Goal: Task Accomplishment & Management: Manage account settings

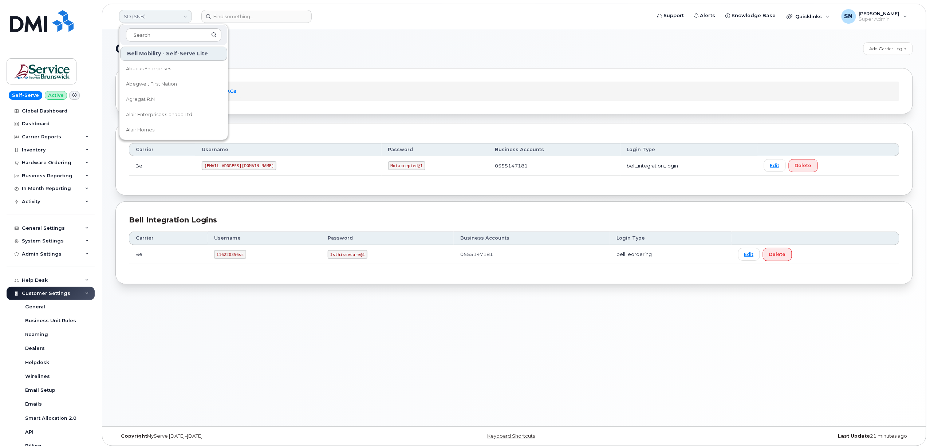
scroll to position [114, 0]
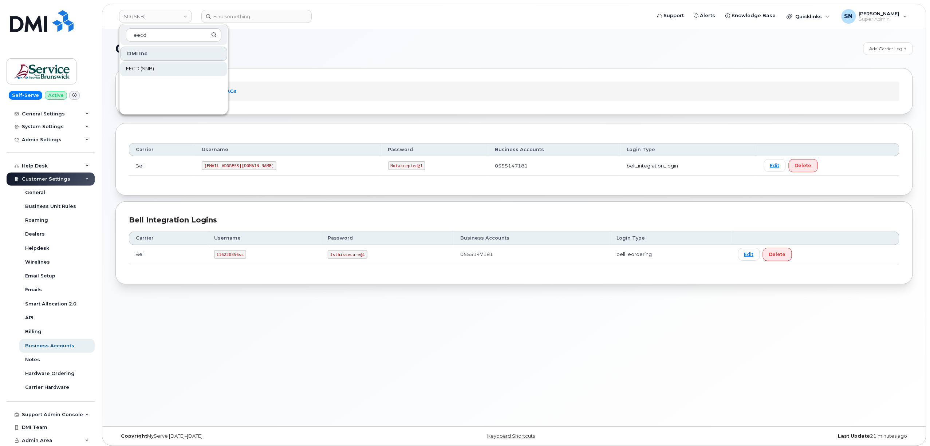
type input "eecd"
click at [131, 67] on span "EECD (SNB)" at bounding box center [140, 68] width 28 height 7
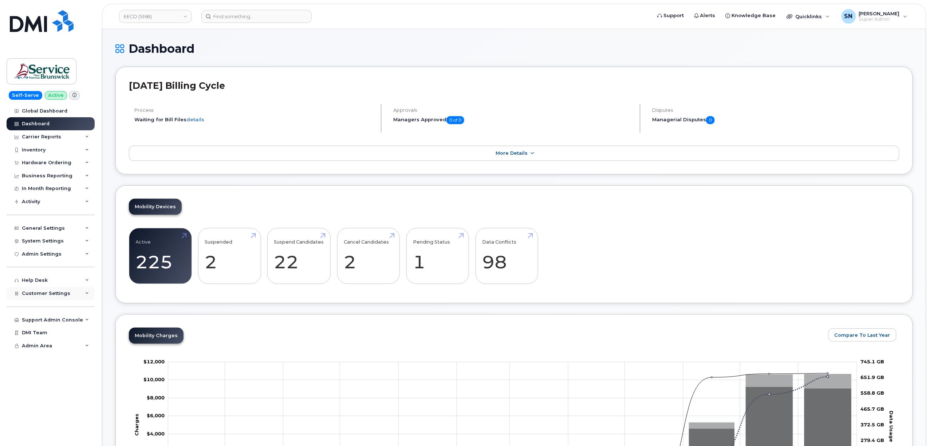
click at [60, 296] on div "Customer Settings" at bounding box center [51, 293] width 88 height 13
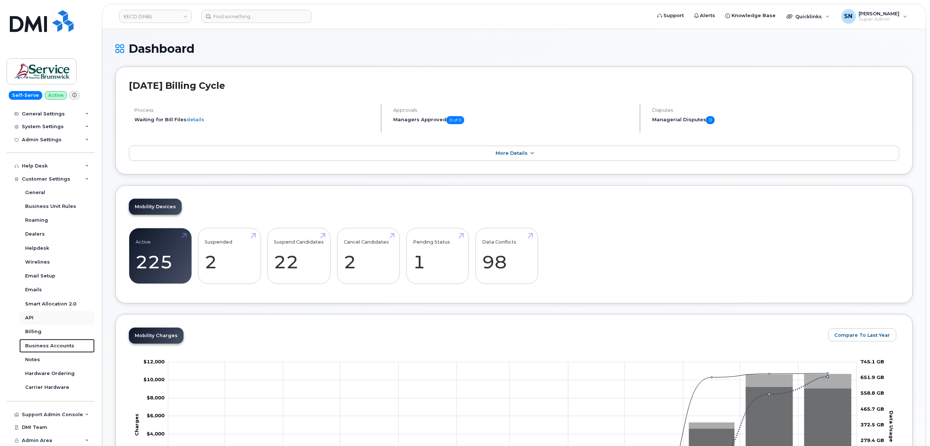
click at [65, 343] on div "Business Accounts" at bounding box center [49, 346] width 49 height 7
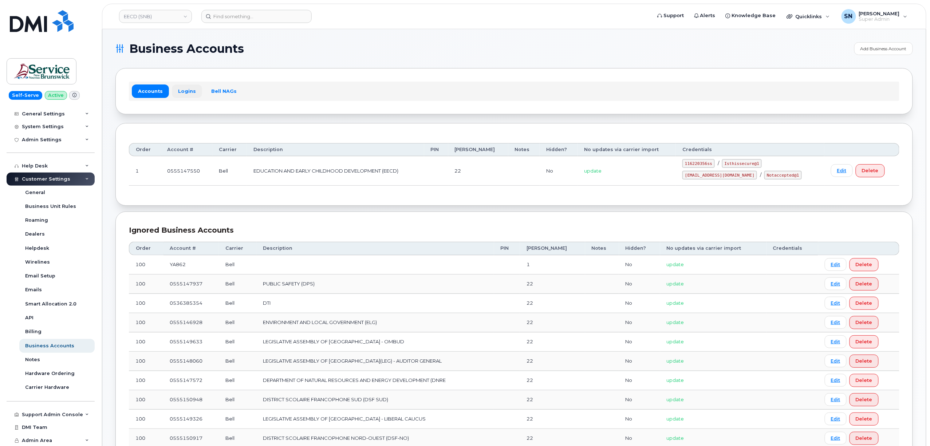
click at [178, 95] on link "Logins" at bounding box center [187, 90] width 30 height 13
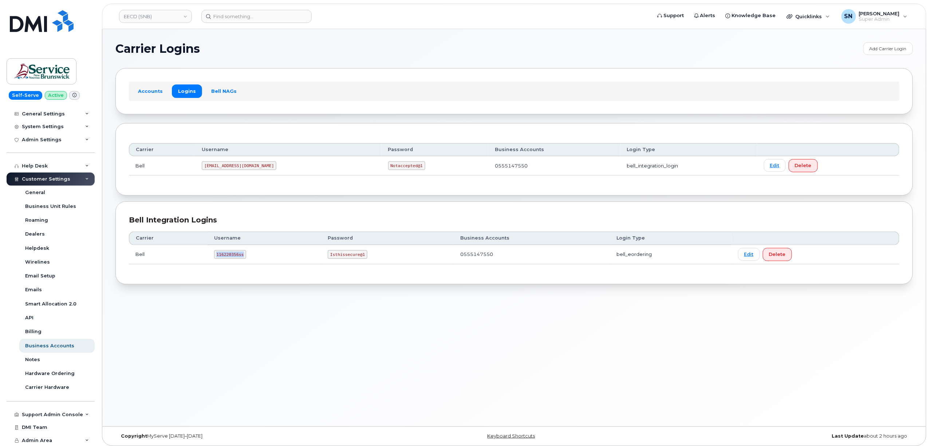
drag, startPoint x: 219, startPoint y: 257, endPoint x: 248, endPoint y: 258, distance: 29.2
click at [248, 258] on td "116220356ss" at bounding box center [265, 254] width 114 height 19
copy code "116220356ss"
drag, startPoint x: 329, startPoint y: 256, endPoint x: 362, endPoint y: 261, distance: 32.7
click at [362, 261] on td "Isthissecure@1" at bounding box center [387, 254] width 133 height 19
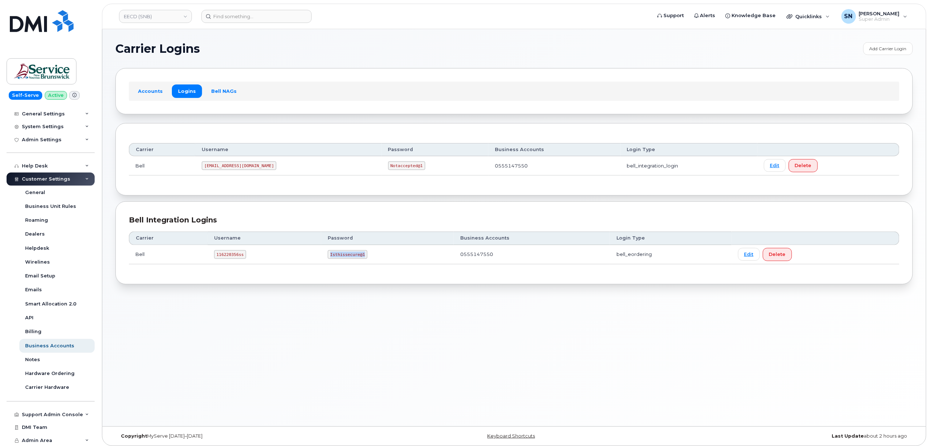
copy code "Isthissecure@1"
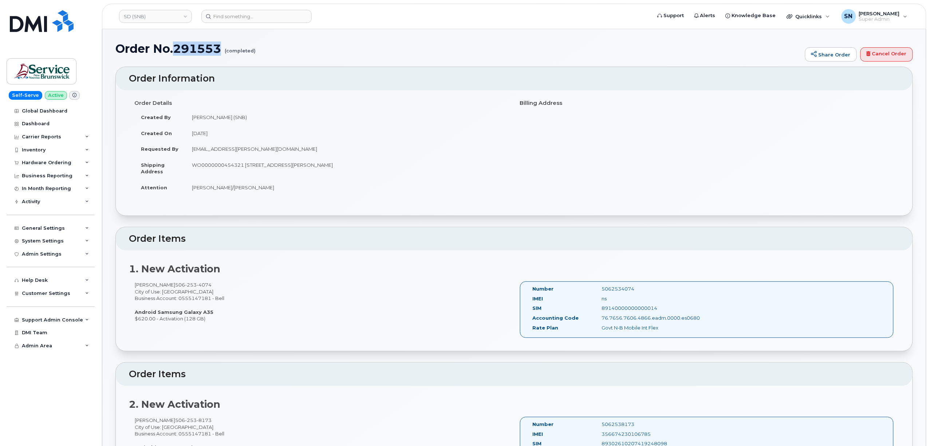
click at [293, 53] on h1 "Order No.291553 (completed)" at bounding box center [458, 48] width 686 height 13
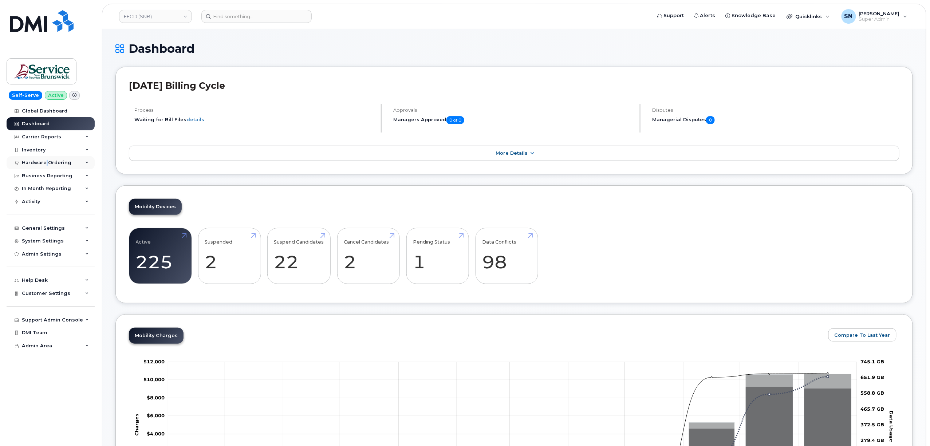
click at [47, 162] on div "Hardware Ordering" at bounding box center [47, 163] width 50 height 6
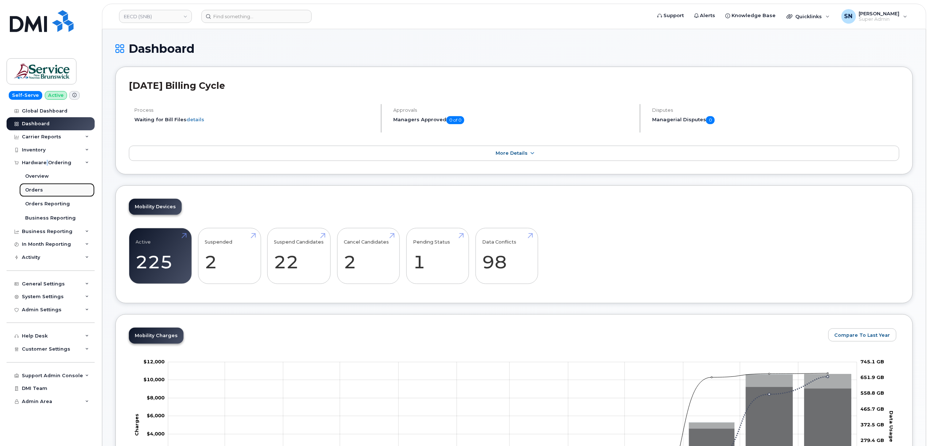
drag, startPoint x: 36, startPoint y: 192, endPoint x: 30, endPoint y: 189, distance: 6.5
click at [30, 189] on div "Orders" at bounding box center [34, 190] width 18 height 7
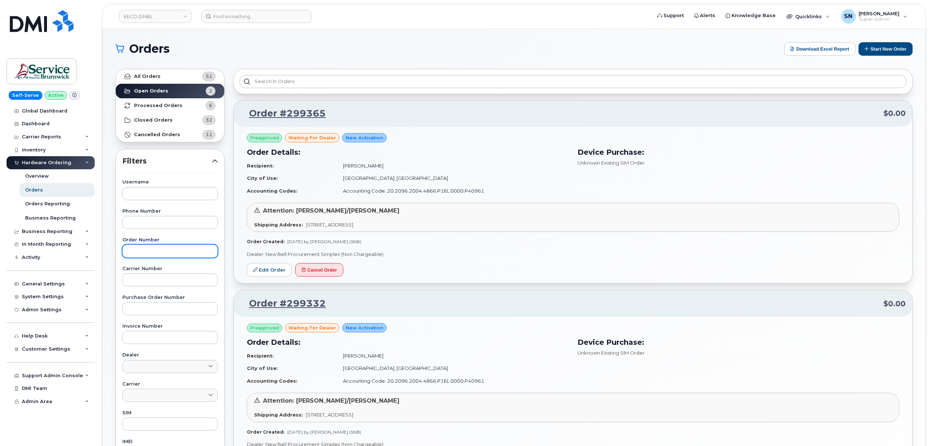
drag, startPoint x: 151, startPoint y: 258, endPoint x: 154, endPoint y: 254, distance: 5.2
click at [153, 257] on div "Username Phone Number Order Number Carrier Number Purchase Order Number Invoice…" at bounding box center [170, 348] width 113 height 337
click at [154, 252] on input "text" at bounding box center [169, 251] width 95 height 13
paste input "299365"
type input "299365"
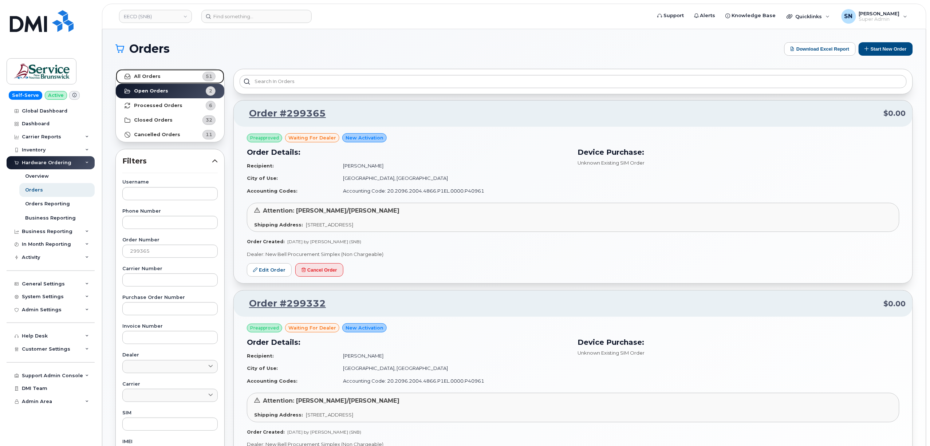
click at [184, 77] on link "All Orders 51" at bounding box center [170, 76] width 108 height 15
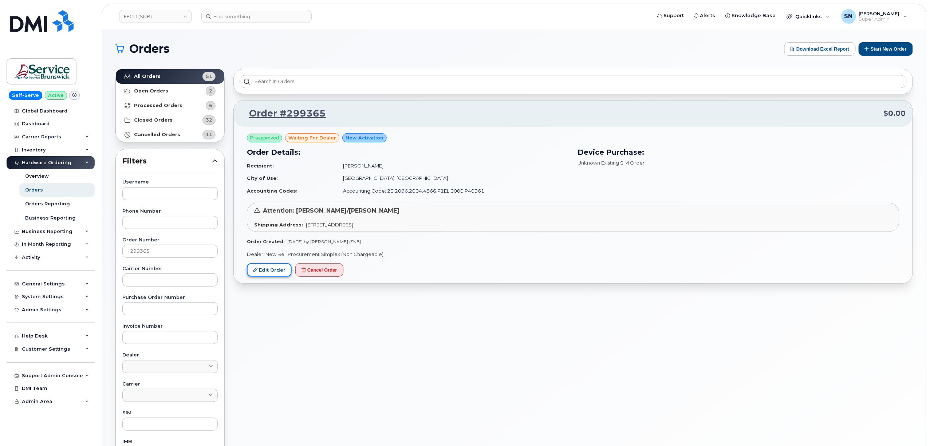
click at [279, 277] on link "Edit Order" at bounding box center [269, 269] width 45 height 13
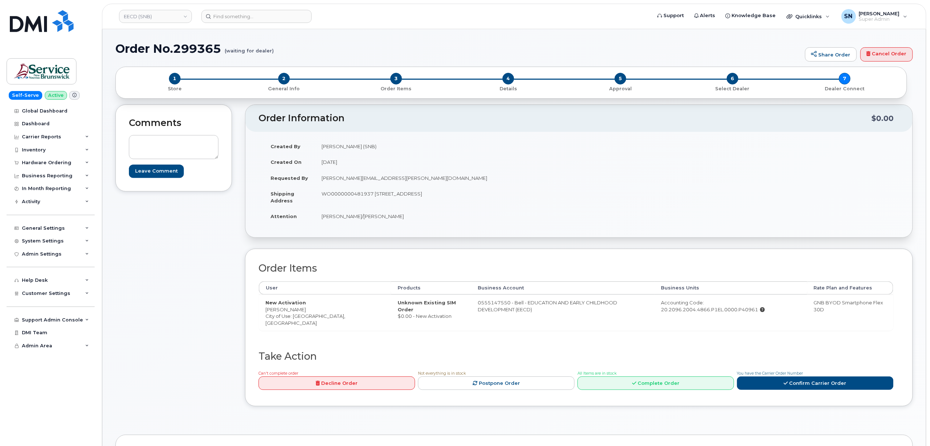
click at [228, 230] on div "Comments Leave Comment" at bounding box center [173, 260] width 117 height 313
drag, startPoint x: 264, startPoint y: 310, endPoint x: 304, endPoint y: 311, distance: 39.3
click at [304, 311] on td "New Activation Monica Maltais City of Use: Moncton, New Brunswick" at bounding box center [325, 313] width 132 height 36
copy td "[PERSON_NAME]"
drag, startPoint x: 358, startPoint y: 46, endPoint x: 353, endPoint y: 5, distance: 41.1
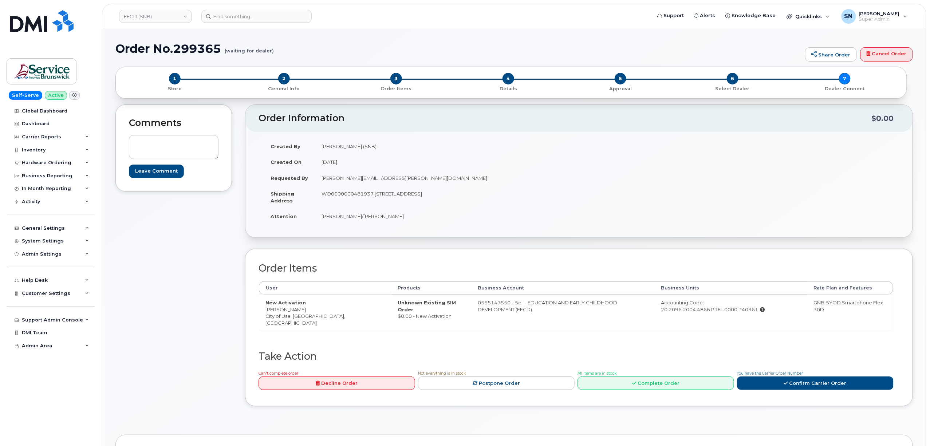
click at [359, 46] on h1 "Order No.299365 (waiting for dealer)" at bounding box center [458, 48] width 686 height 13
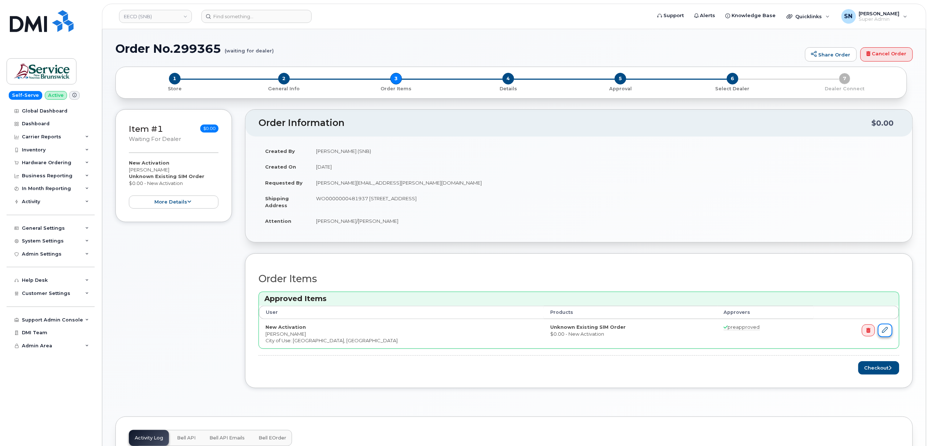
click at [889, 337] on link at bounding box center [885, 330] width 15 height 13
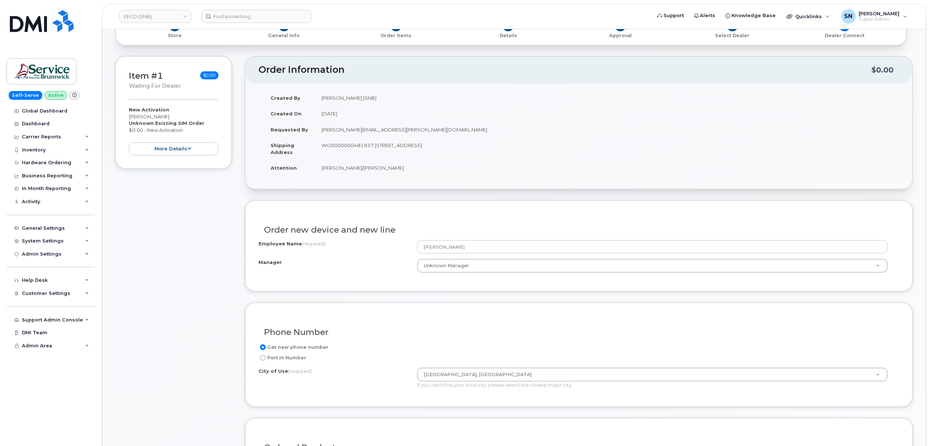
scroll to position [48, 0]
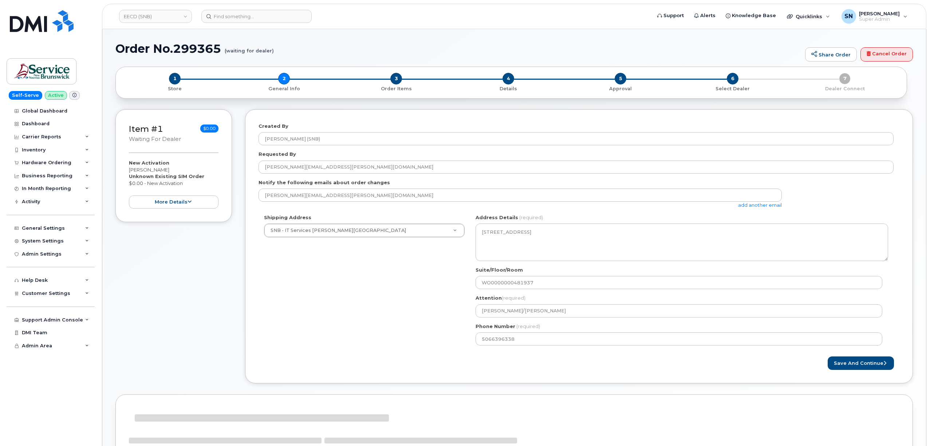
select select
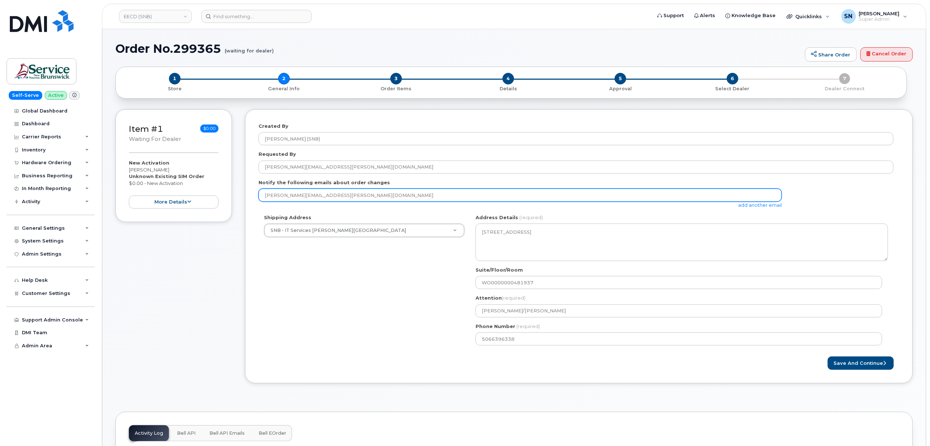
drag, startPoint x: 336, startPoint y: 197, endPoint x: 254, endPoint y: 194, distance: 81.6
click at [254, 194] on div "Created By [PERSON_NAME] (SNB) Requested By [PERSON_NAME][EMAIL_ADDRESS][PERSON…" at bounding box center [579, 246] width 668 height 274
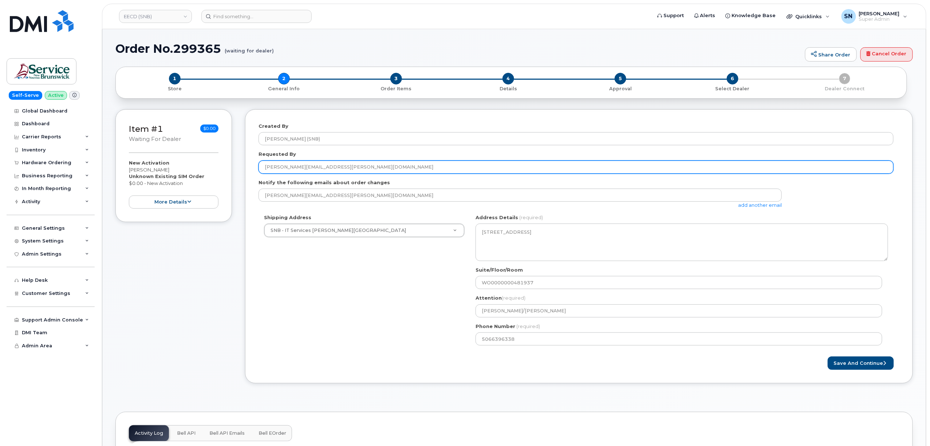
drag, startPoint x: 325, startPoint y: 167, endPoint x: 220, endPoint y: 169, distance: 104.5
click at [220, 169] on div "Item #1 waiting for dealer $0.00 New Activation [PERSON_NAME] Unknown Existing …" at bounding box center [513, 251] width 797 height 285
